Goal: Task Accomplishment & Management: Use online tool/utility

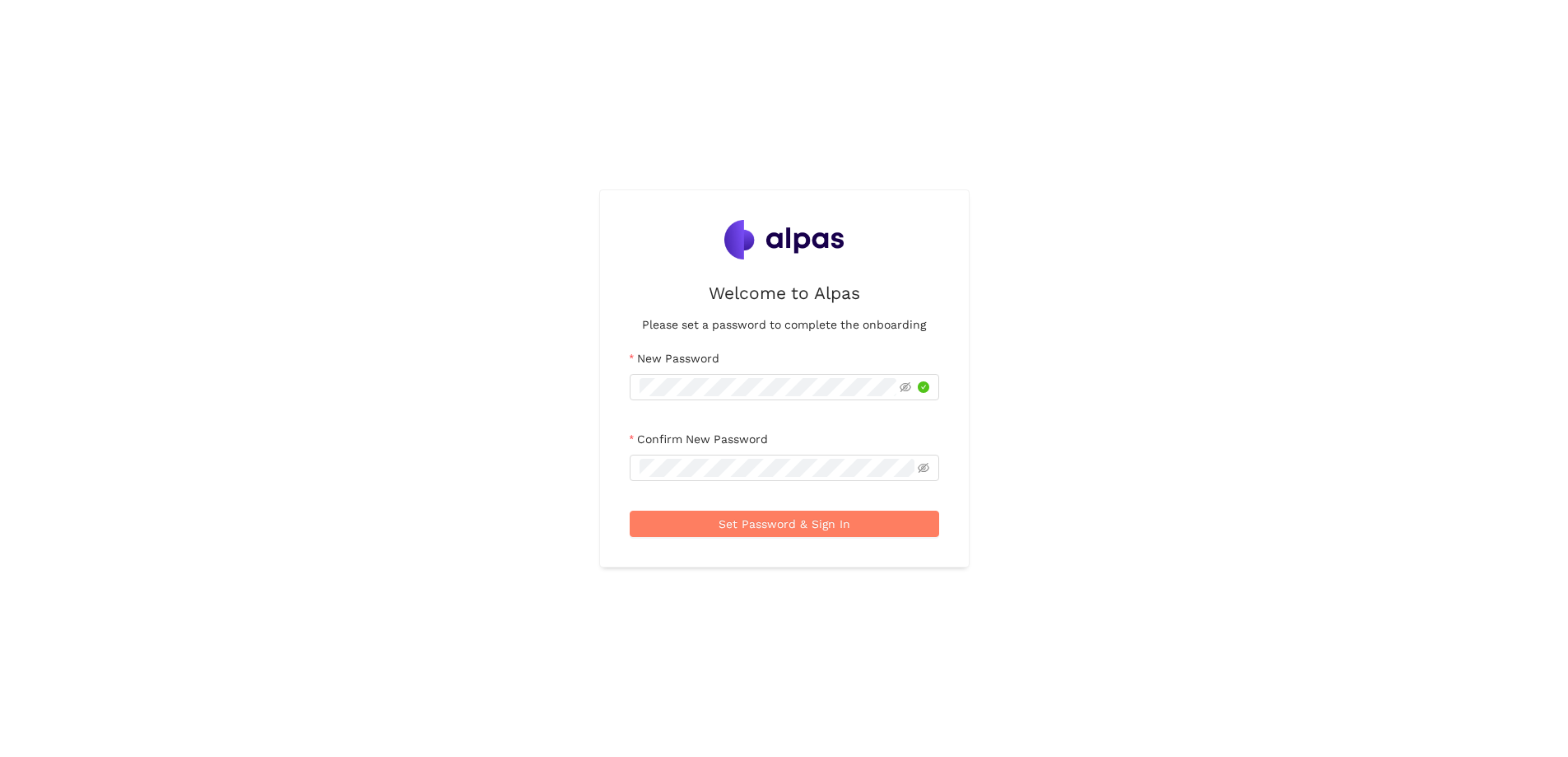
click at [670, 447] on label "Confirm New Password" at bounding box center [699, 439] width 138 height 18
click at [785, 528] on span "Set Password & Sign In" at bounding box center [784, 523] width 132 height 18
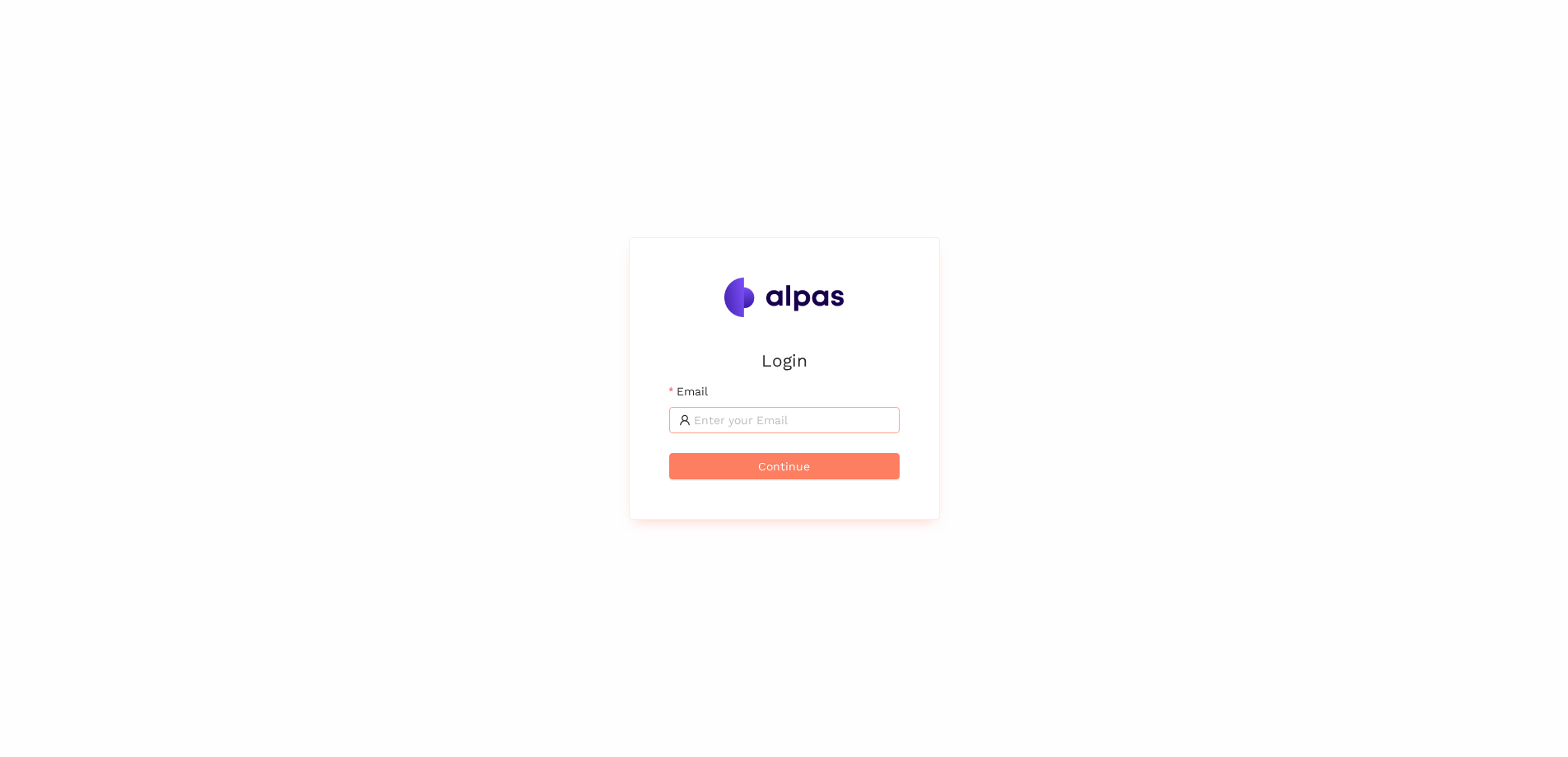
click at [764, 422] on input "Email" at bounding box center [792, 419] width 196 height 18
paste input "[PERSON_NAME][EMAIL_ADDRESS][PERSON_NAME][DOMAIN_NAME]"
type input "[PERSON_NAME][EMAIL_ADDRESS][PERSON_NAME][DOMAIN_NAME]"
click at [788, 468] on span "Continue" at bounding box center [784, 465] width 51 height 18
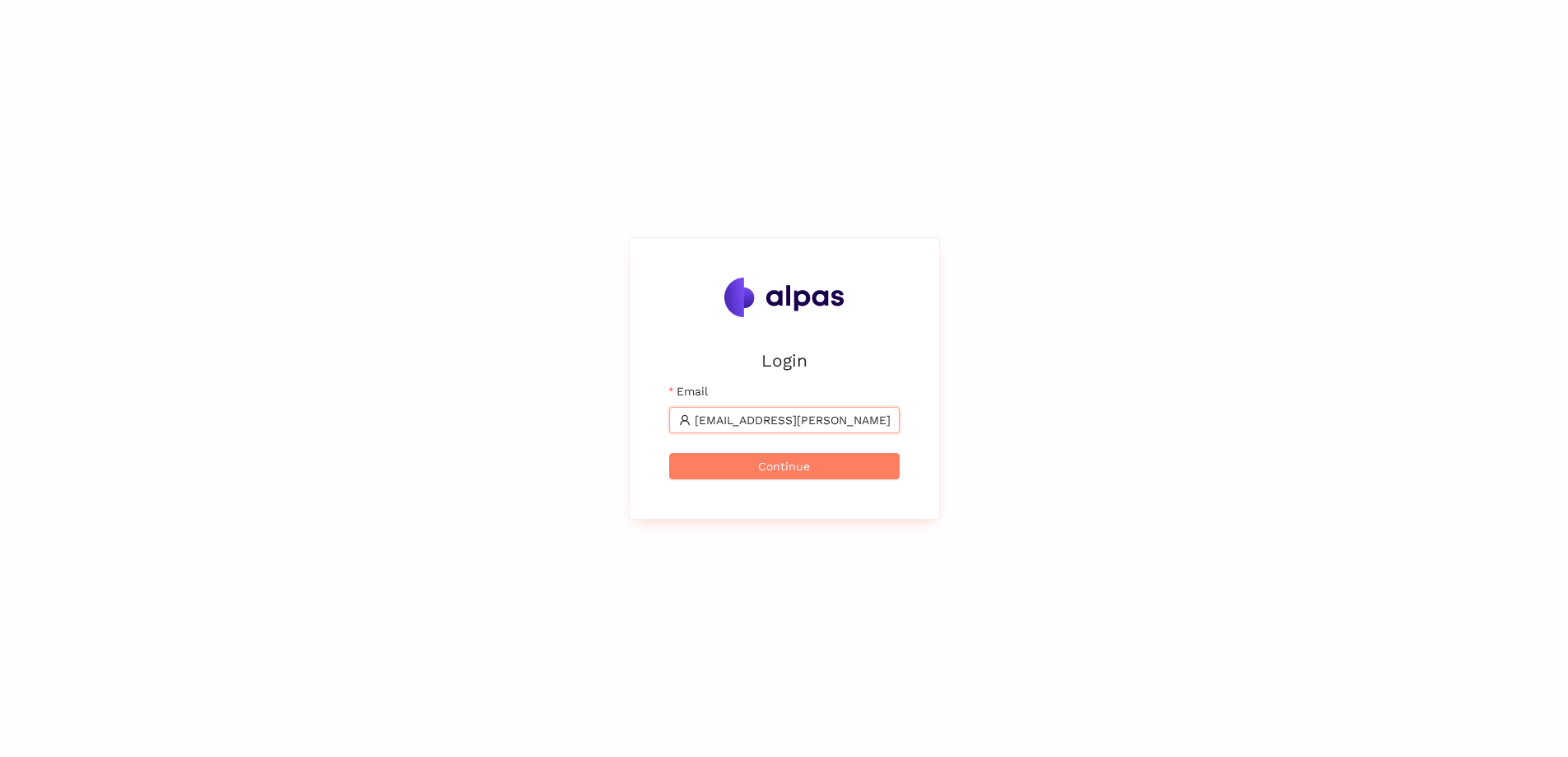
scroll to position [0, 0]
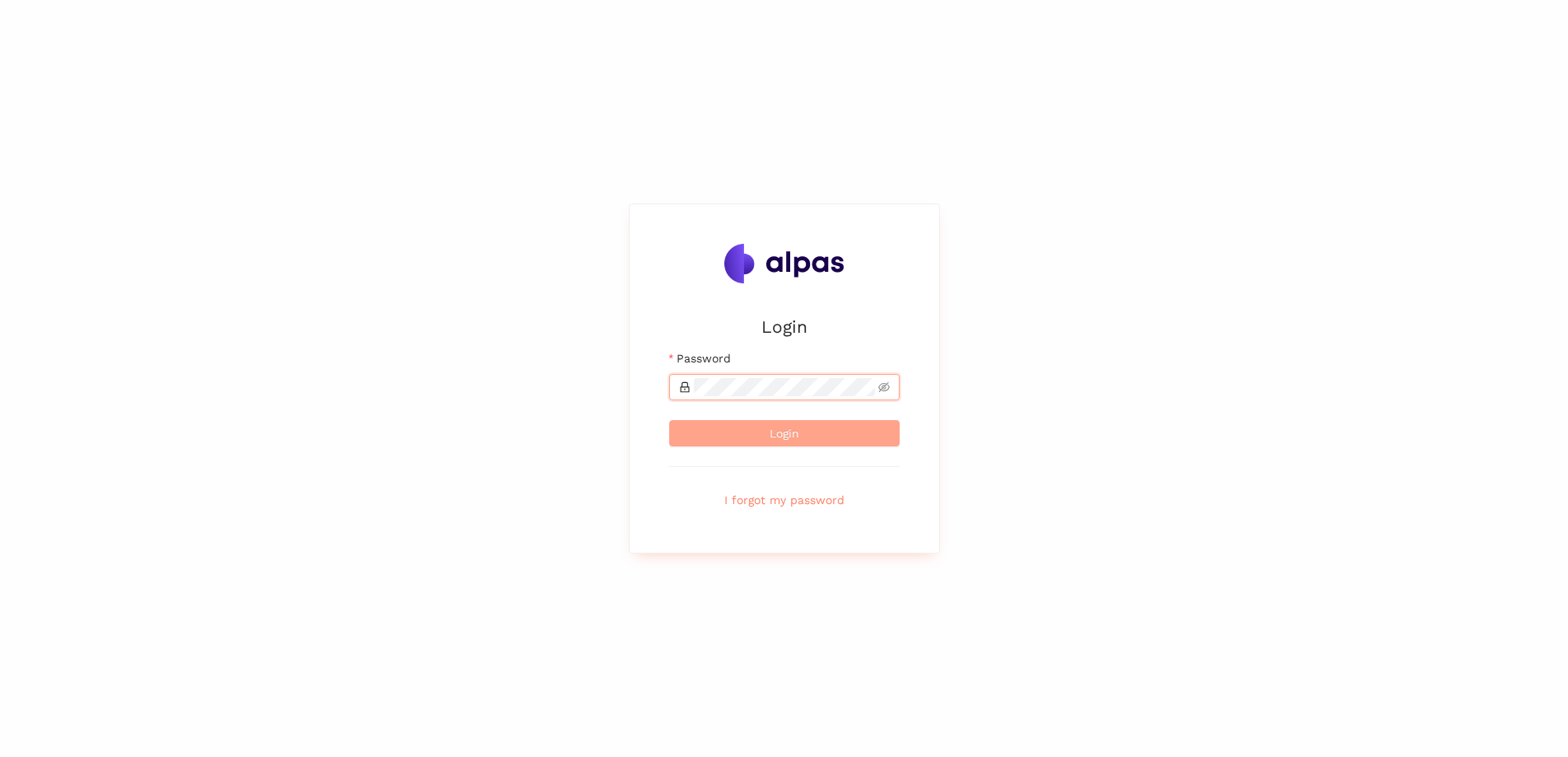
click at [800, 435] on button "Login" at bounding box center [784, 433] width 231 height 27
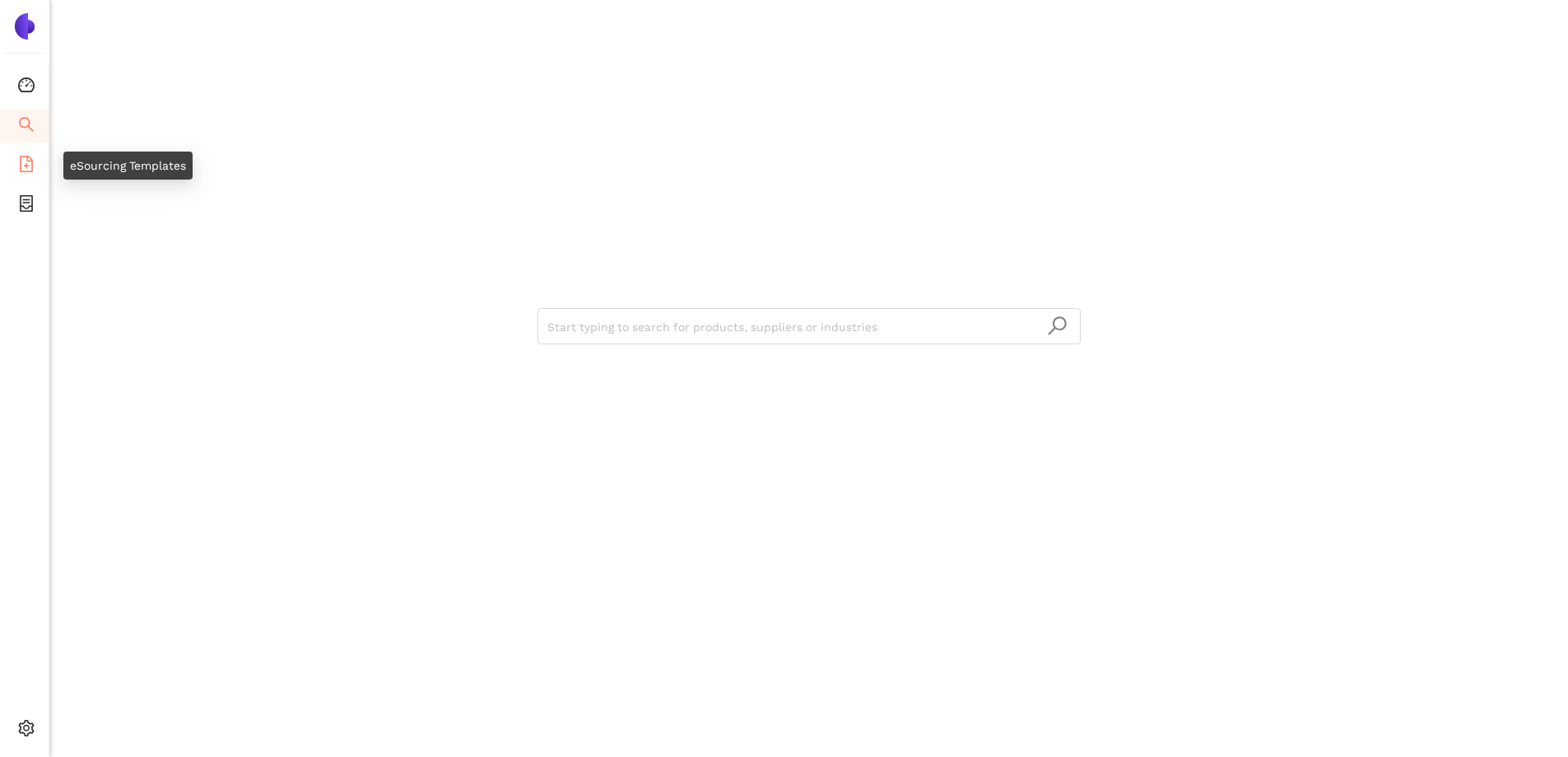
click at [35, 163] on li "eSourcing Templates" at bounding box center [24, 165] width 49 height 33
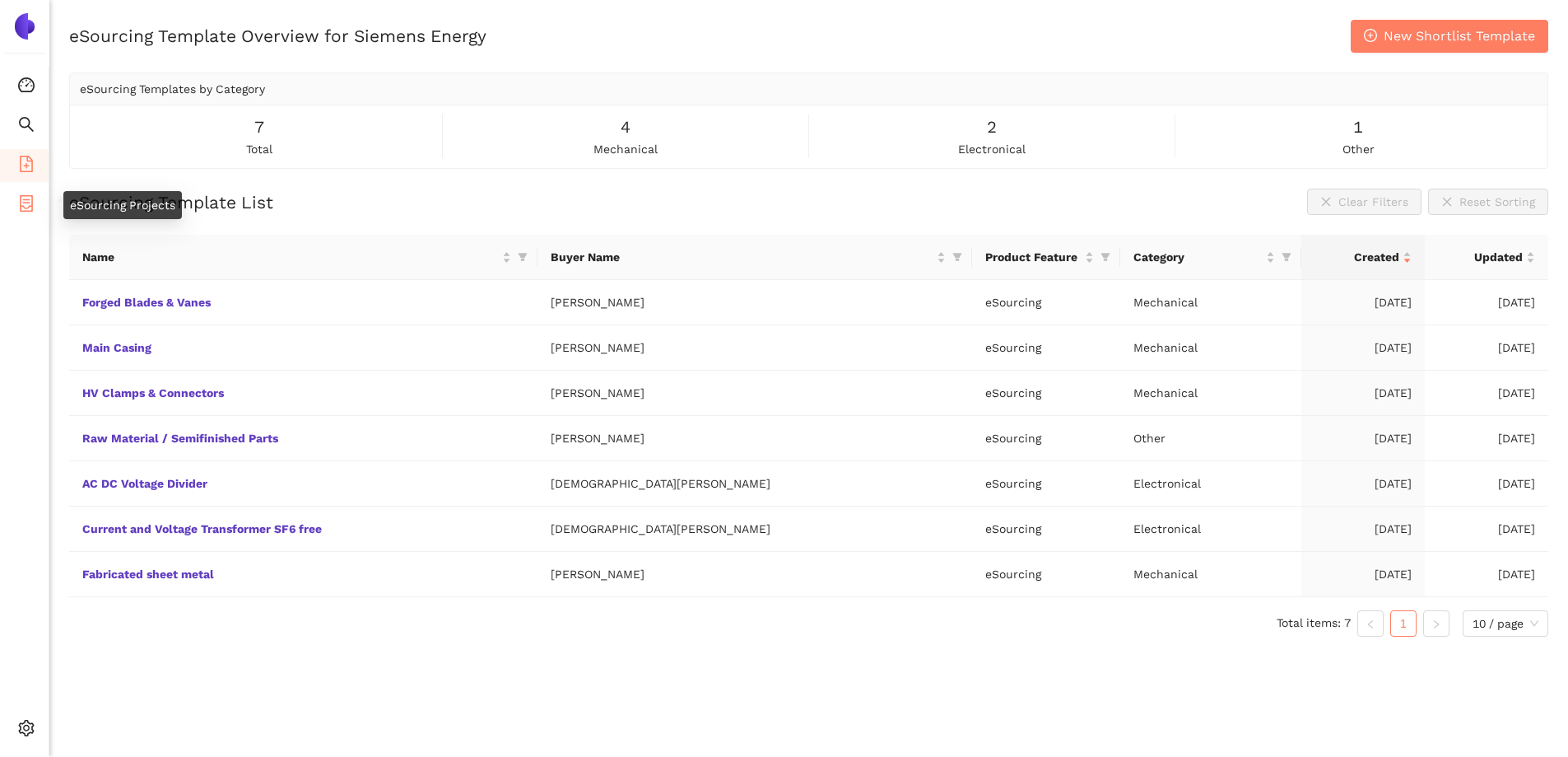
click at [43, 207] on span "eSourcing Projects" at bounding box center [95, 205] width 106 height 33
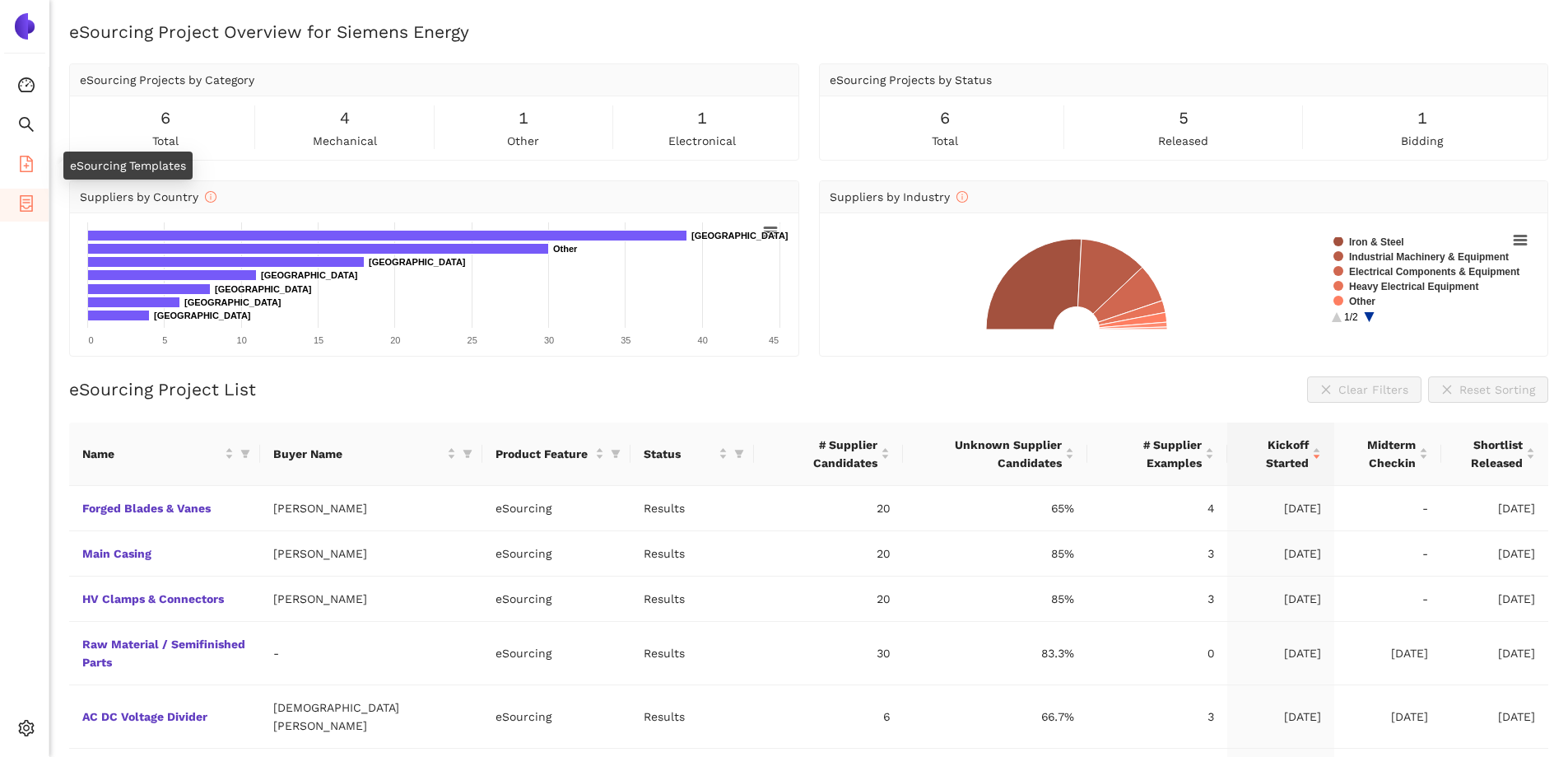
click at [30, 160] on icon "file-add" at bounding box center [26, 163] width 16 height 16
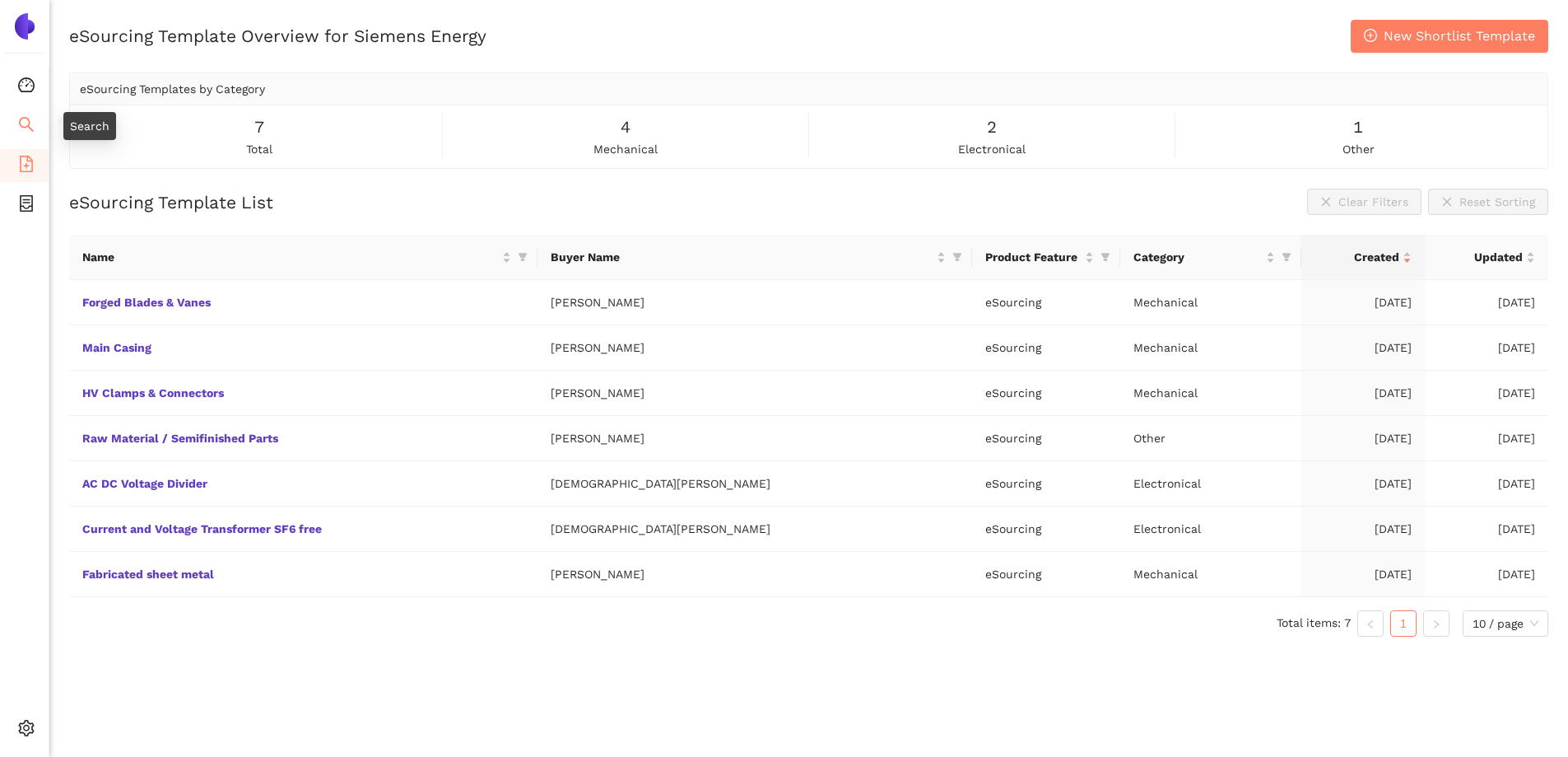
click at [28, 120] on icon "search" at bounding box center [27, 125] width 15 height 15
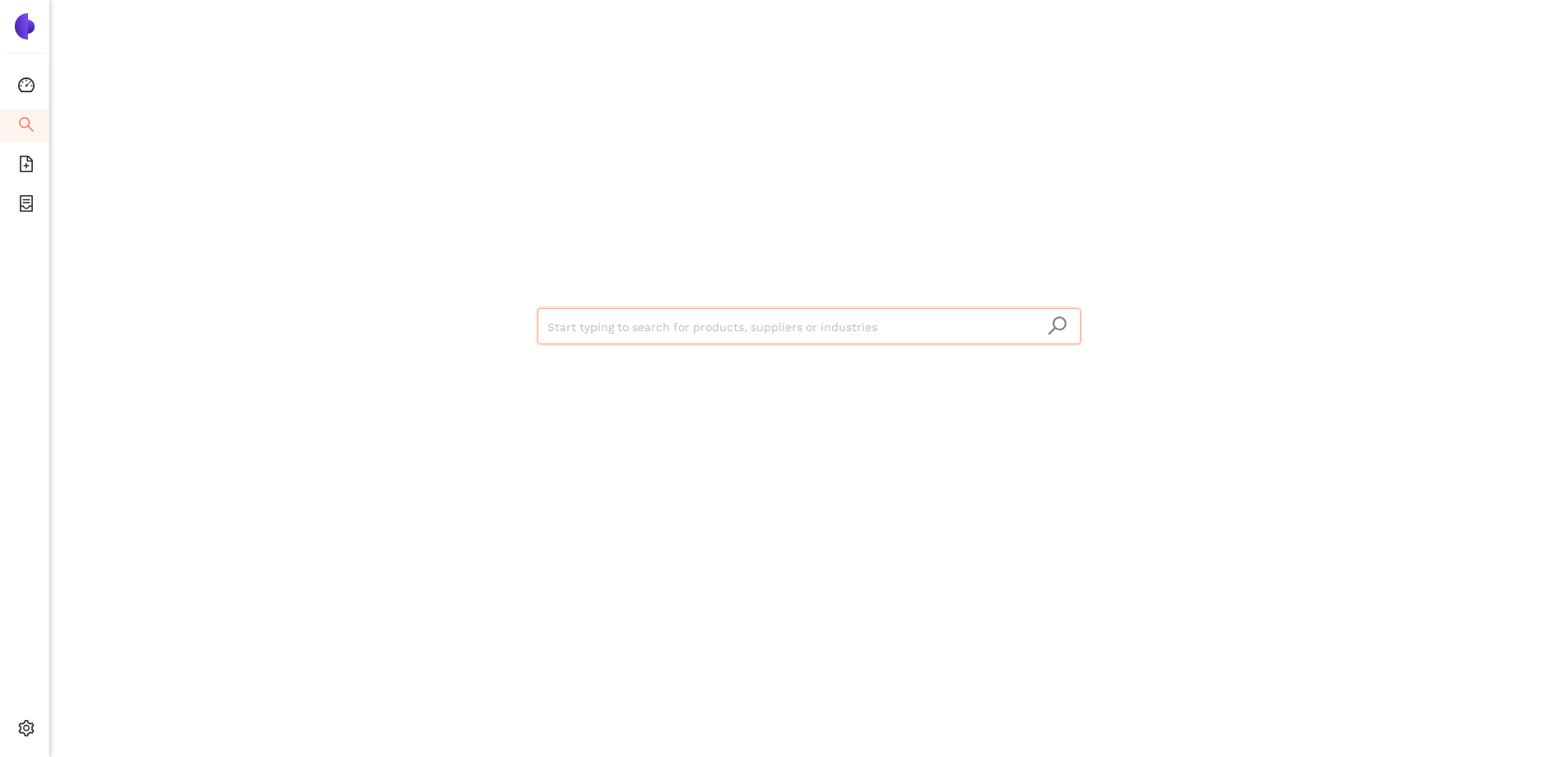
click at [19, 26] on img at bounding box center [25, 27] width 27 height 27
click at [24, 85] on icon "dashboard" at bounding box center [26, 84] width 16 height 16
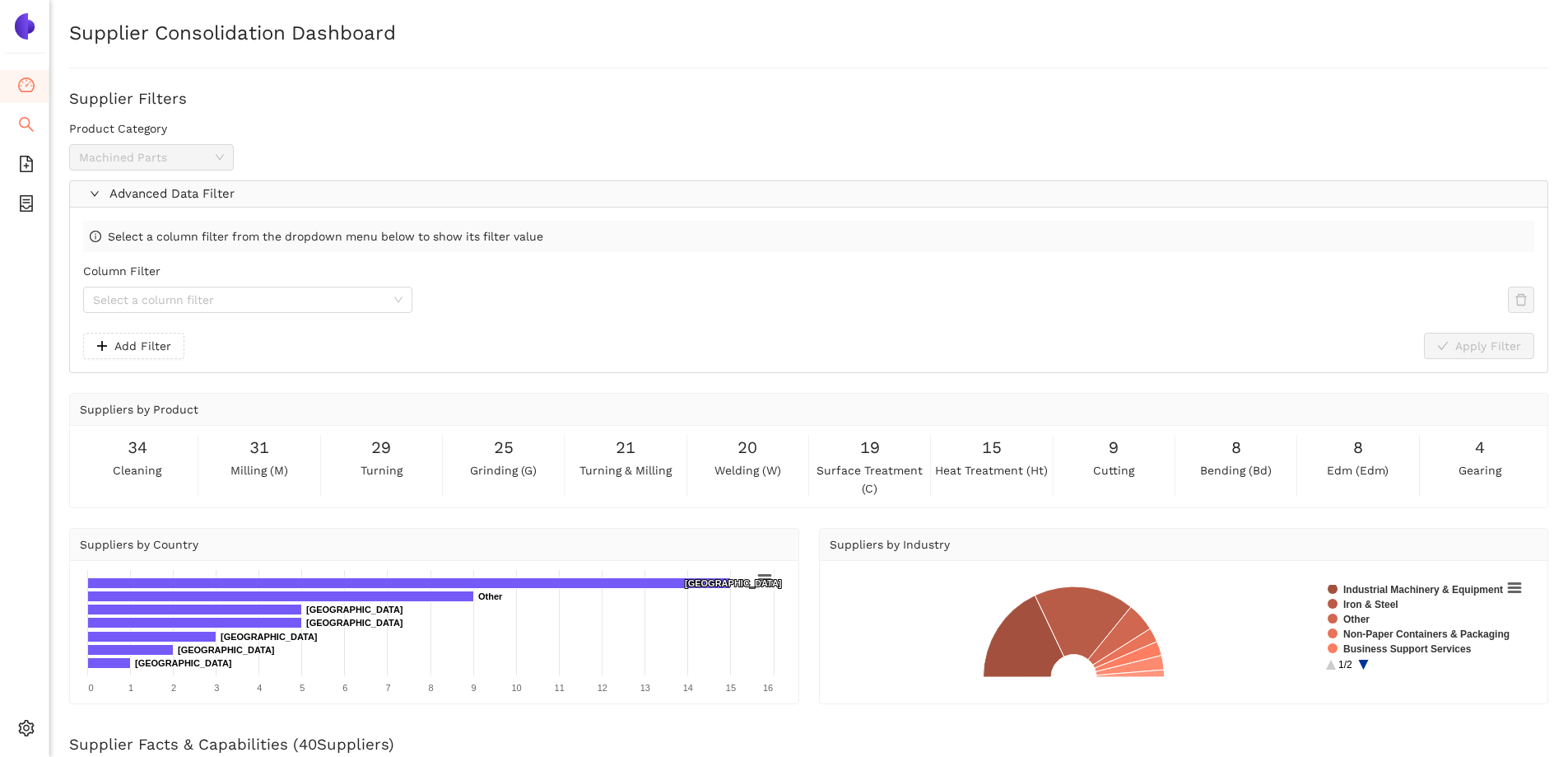
click at [30, 130] on icon "search" at bounding box center [26, 124] width 16 height 16
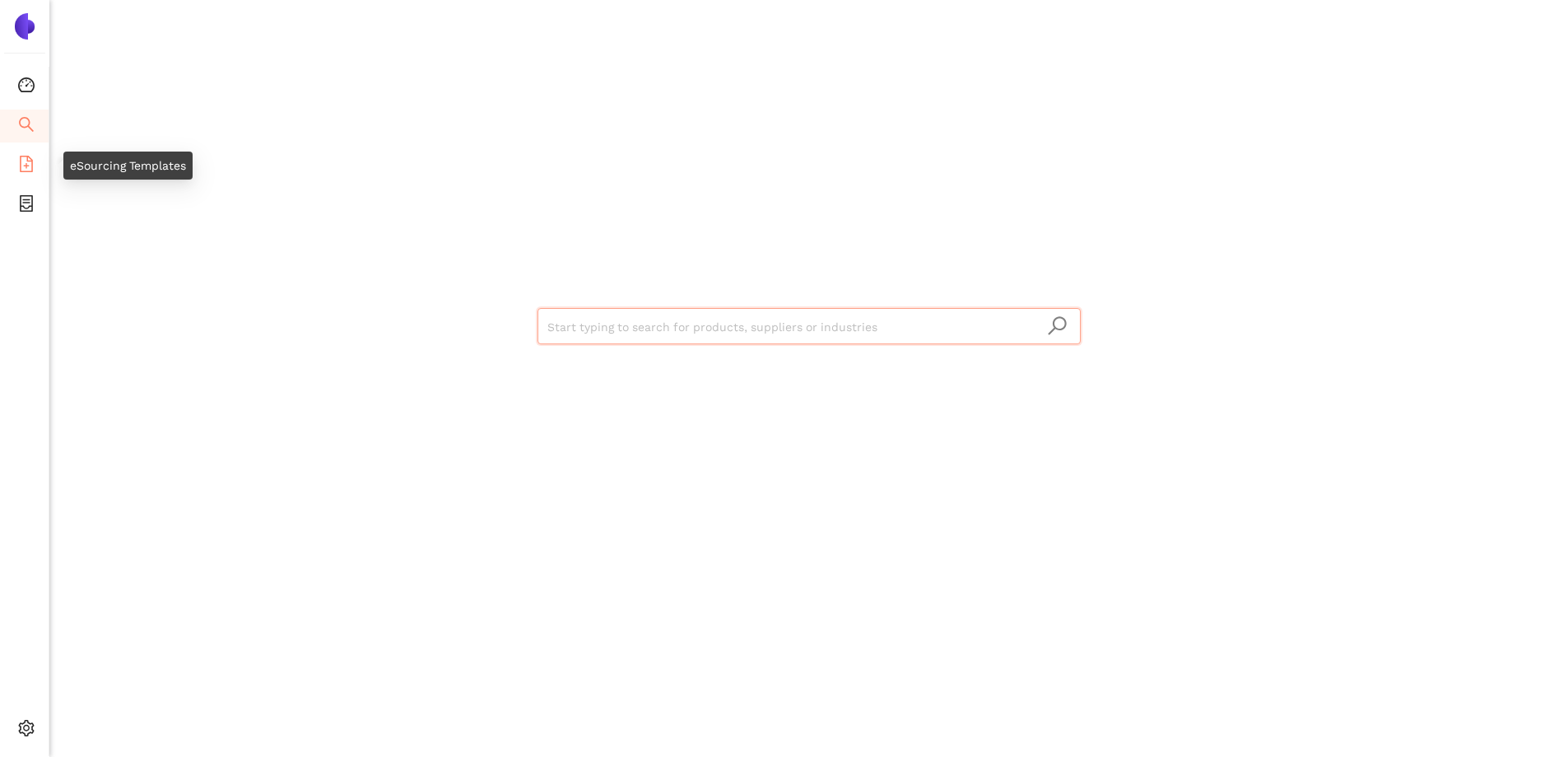
click at [28, 167] on icon "file-add" at bounding box center [26, 163] width 16 height 16
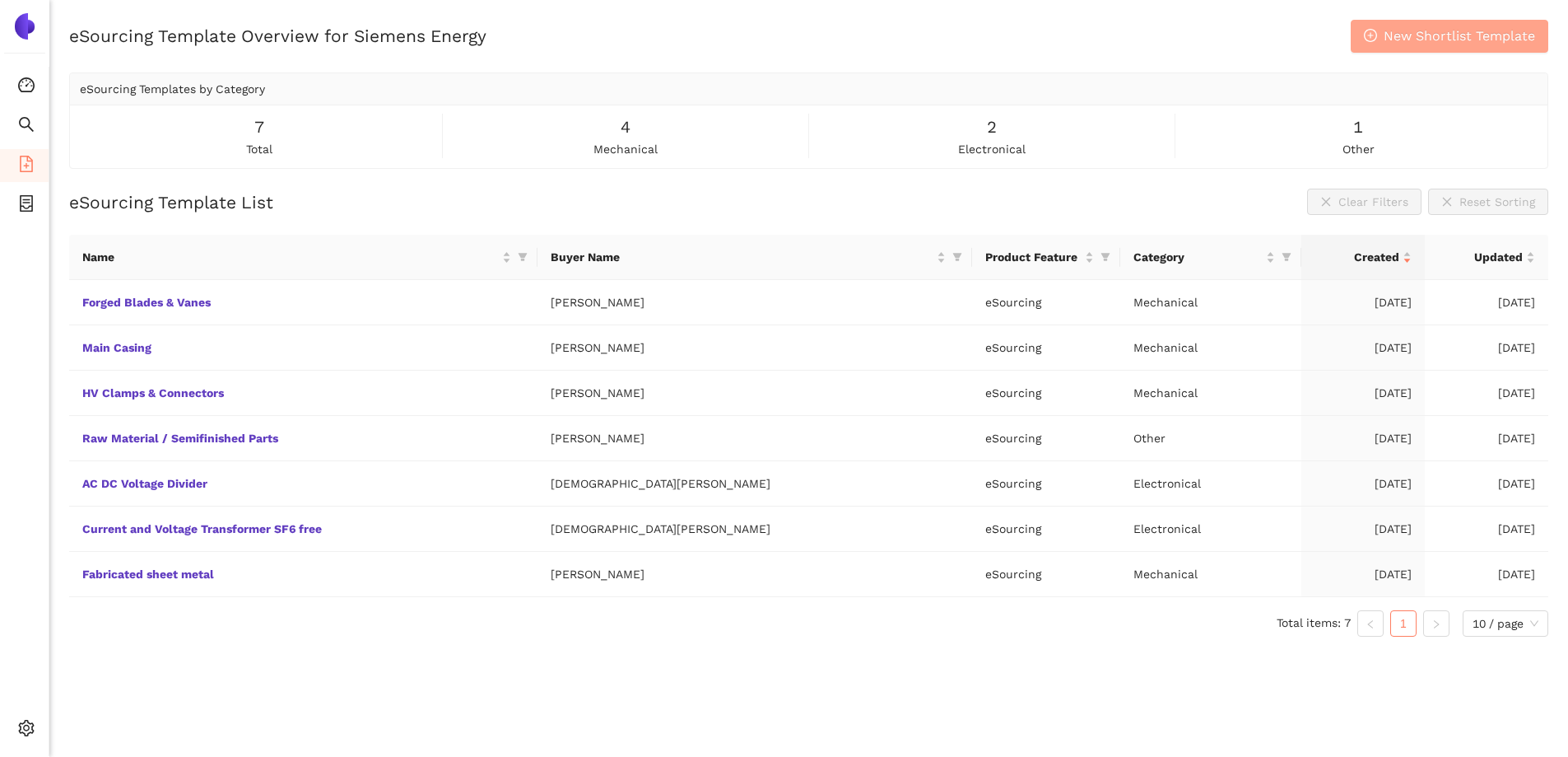
click at [1456, 42] on span "New Shortlist Template" at bounding box center [1459, 36] width 152 height 21
